Goal: Task Accomplishment & Management: Manage account settings

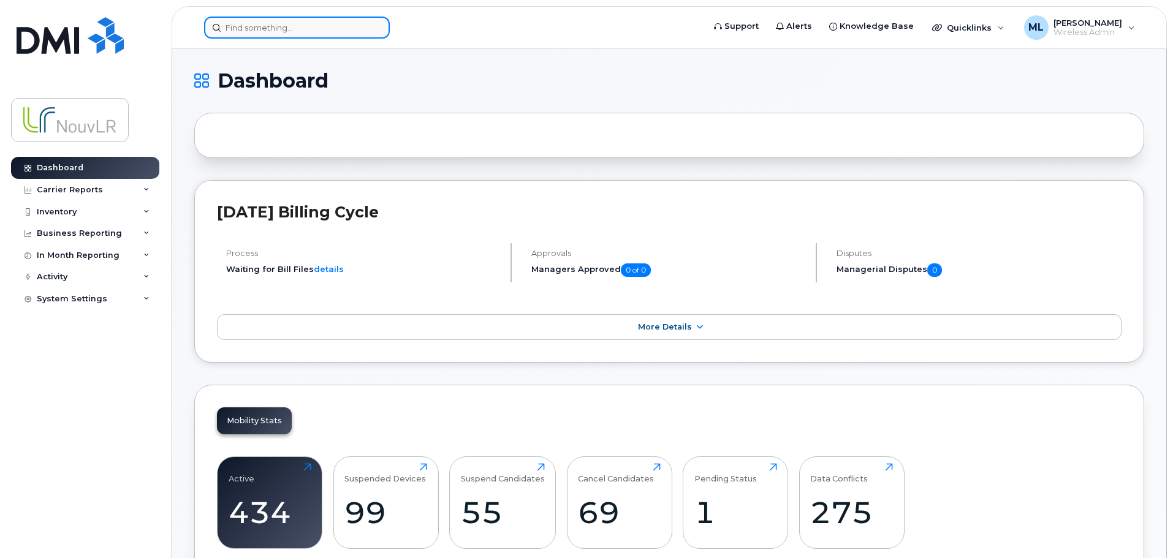
click at [270, 29] on input at bounding box center [297, 28] width 186 height 22
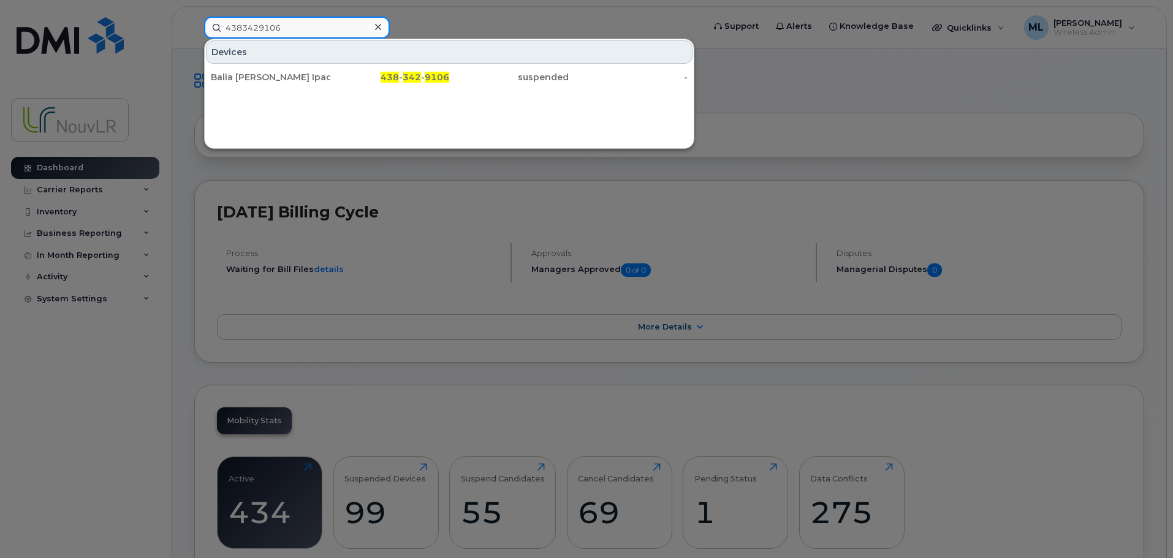
type input "4383429106"
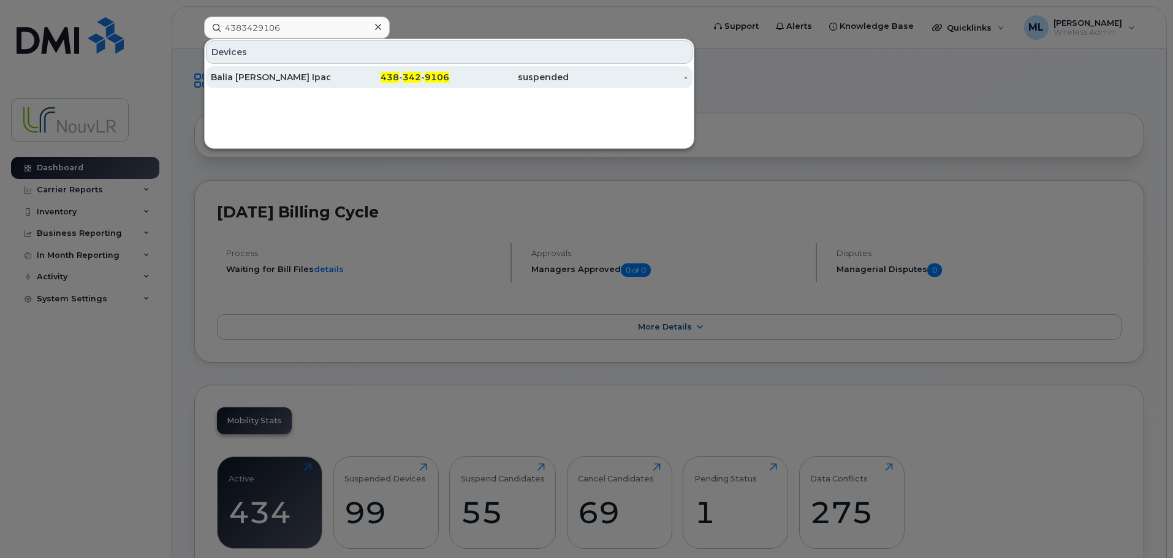
click at [280, 80] on div "Balia [PERSON_NAME] Ipad" at bounding box center [270, 77] width 119 height 12
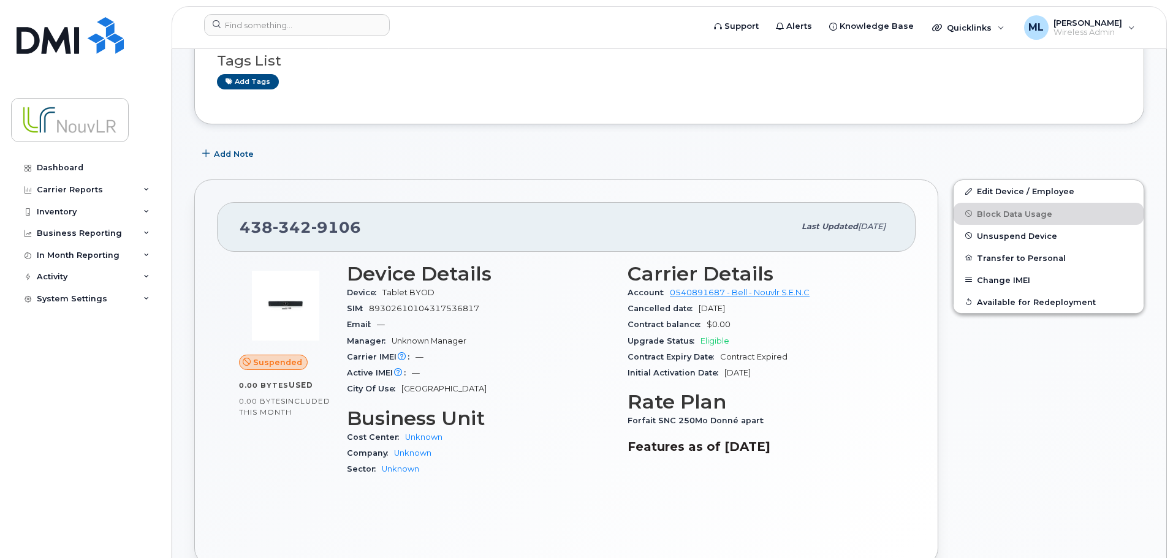
scroll to position [123, 0]
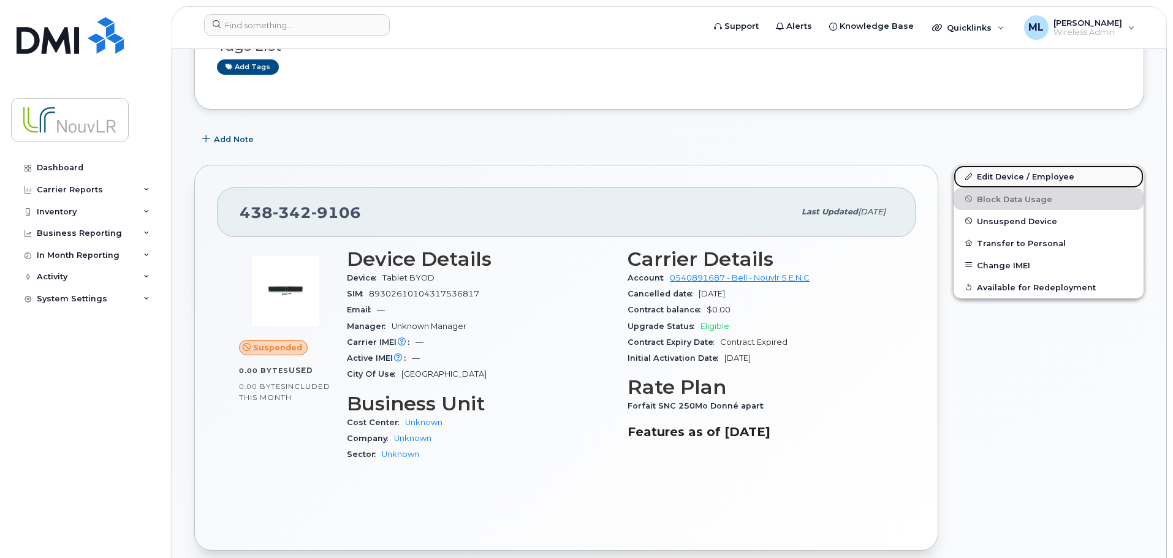
click at [1030, 180] on link "Edit Device / Employee" at bounding box center [1048, 176] width 190 height 22
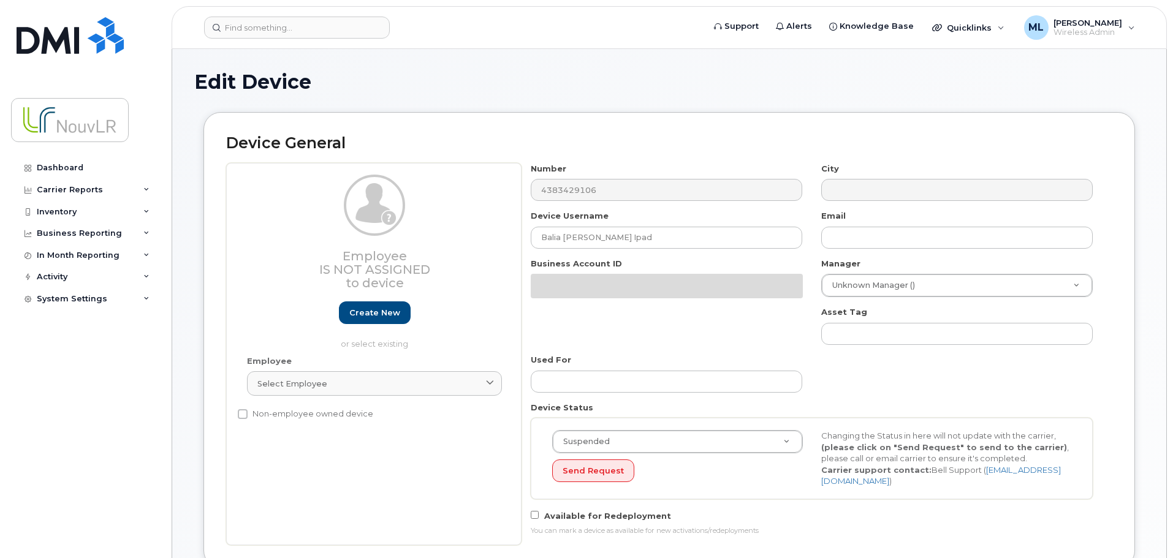
select select "4266195"
select select "4266196"
select select "4266197"
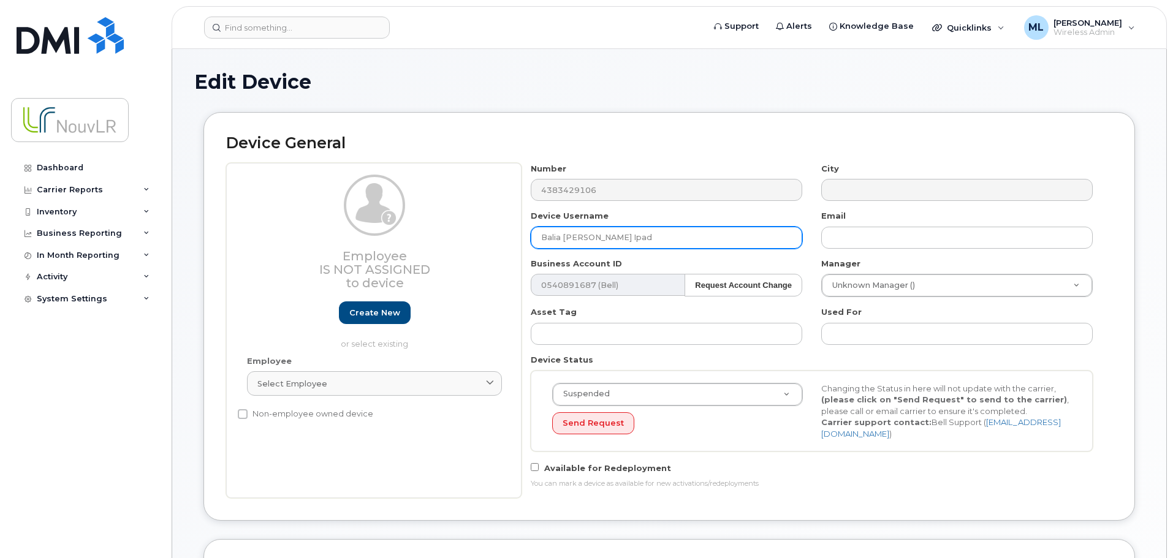
drag, startPoint x: 630, startPoint y: 238, endPoint x: 453, endPoint y: 229, distance: 177.3
click at [453, 229] on div "Employee Is not assigned to device Create new or select existing Employee Selec…" at bounding box center [669, 330] width 886 height 335
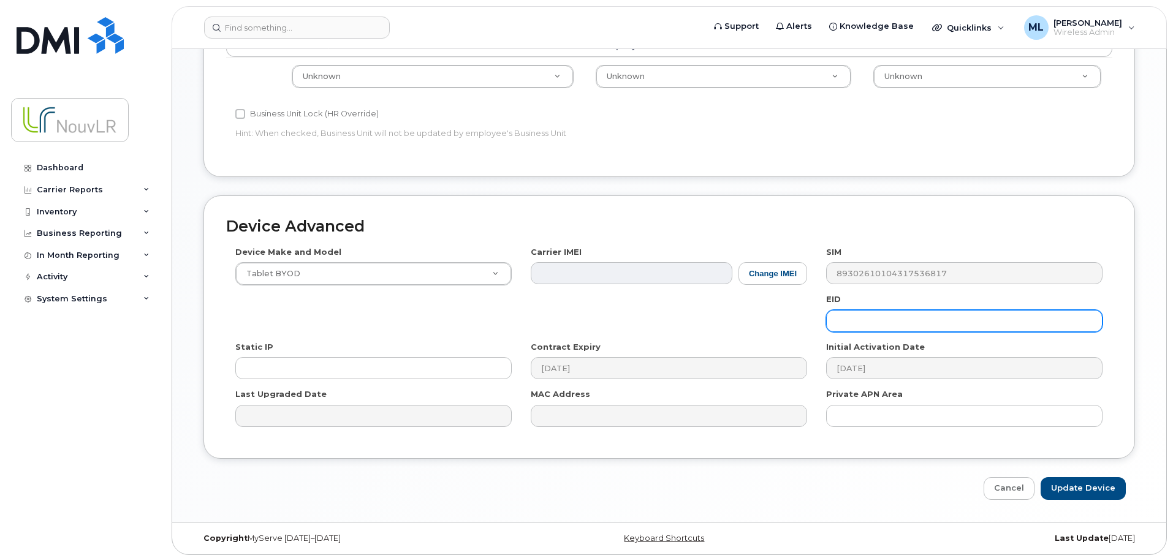
scroll to position [558, 0]
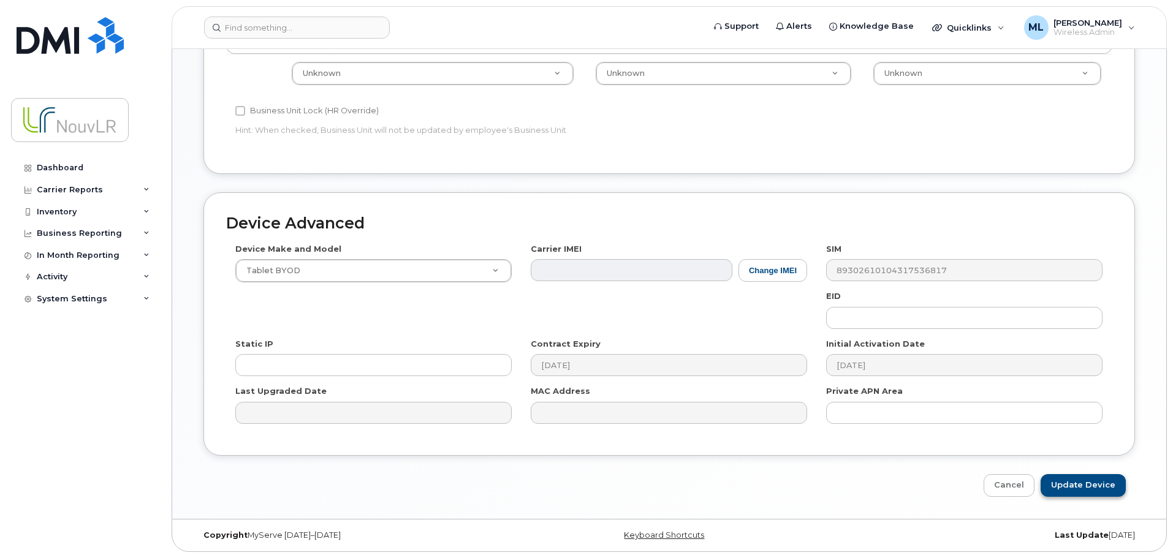
type input "[PERSON_NAME] Ipad"
click at [1096, 485] on input "Update Device" at bounding box center [1082, 485] width 85 height 23
type input "Saving..."
